Goal: Transaction & Acquisition: Purchase product/service

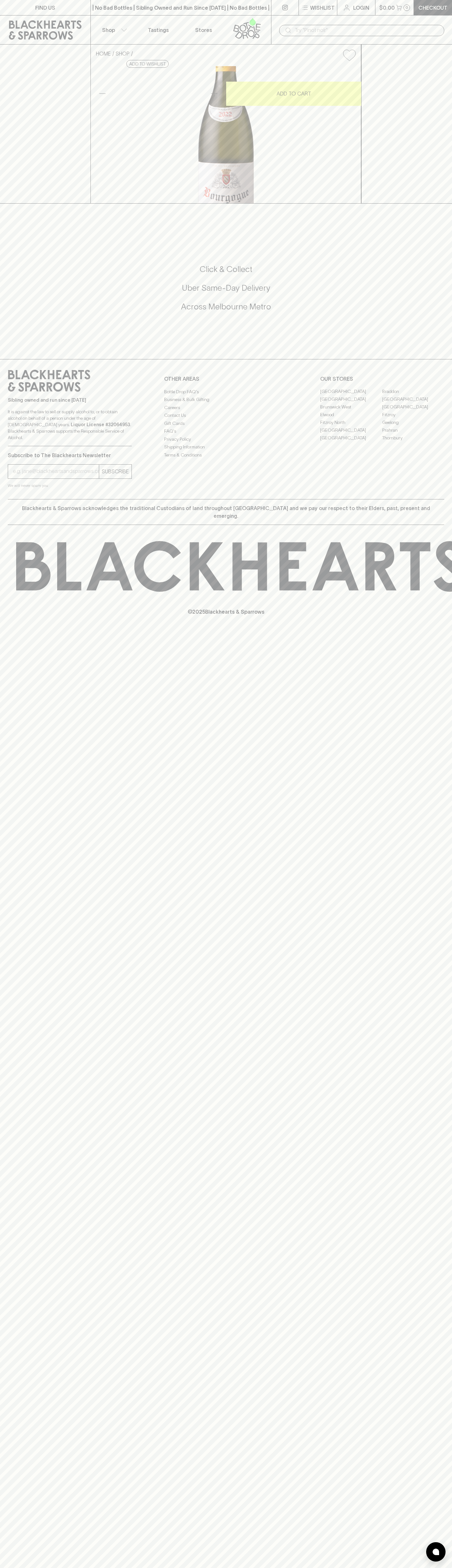
click at [106, 18] on button "Shop" at bounding box center [114, 30] width 45 height 28
click at [247, 1568] on html "FIND US | No Bad Bottles | Sibling Owned and Run Since 2006 | No Bad Bottles | …" at bounding box center [226, 784] width 452 height 1568
click at [20, 1383] on div at bounding box center [226, 784] width 452 height 1568
